Goal: Check status: Check status

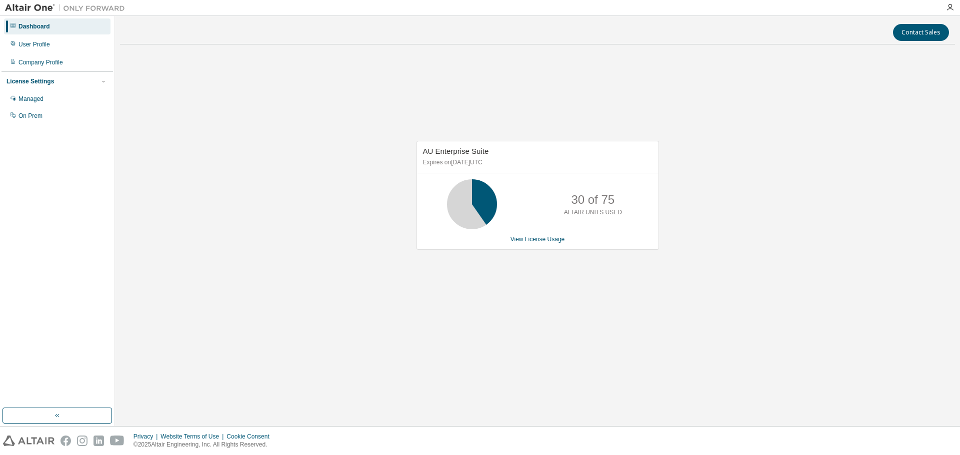
click at [570, 127] on div "AU Enterprise Suite Expires on [DATE] UTC 30 of 75 ALTAIR UNITS USED View Licen…" at bounding box center [537, 200] width 835 height 296
